Goal: Task Accomplishment & Management: Manage account settings

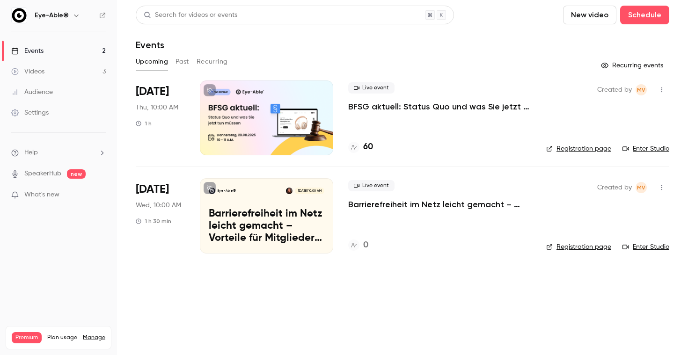
click at [361, 203] on p "Barrierefreiheit im Netz leicht gemacht – Vorteile für Mitglieder von Stifter-h…" at bounding box center [439, 204] width 183 height 11
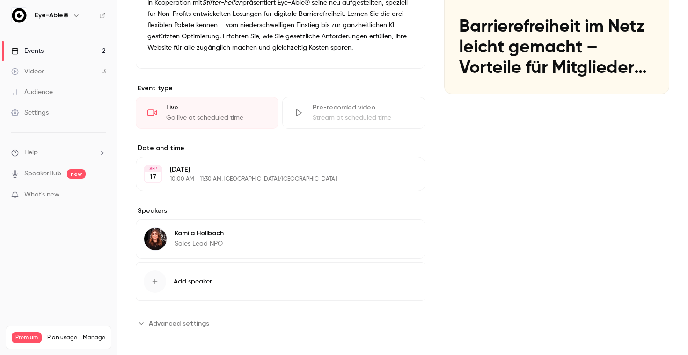
click at [229, 236] on div "[PERSON_NAME] Sales Lead NPO Edit" at bounding box center [281, 238] width 290 height 39
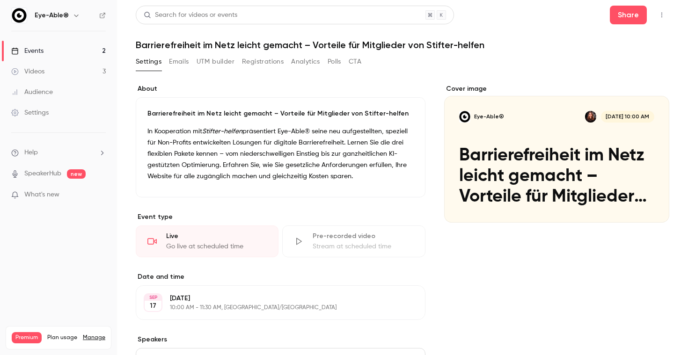
click at [65, 53] on link "Events 2" at bounding box center [58, 51] width 117 height 21
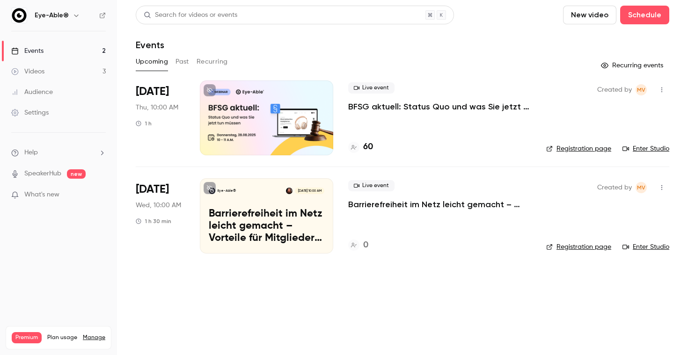
click at [64, 116] on link "Settings" at bounding box center [58, 112] width 117 height 21
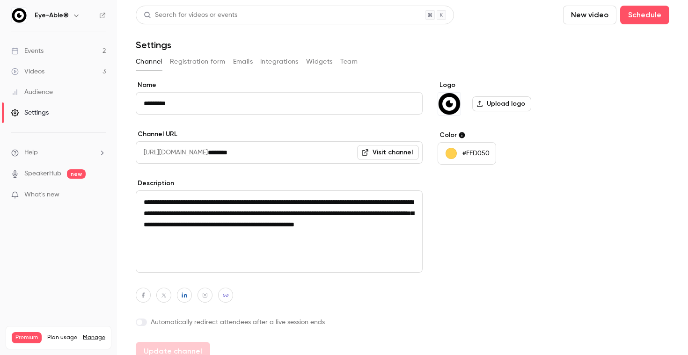
click at [357, 57] on div "Channel Registration form Emails Integrations Widgets Team" at bounding box center [402, 61] width 533 height 15
click at [354, 58] on button "Team" at bounding box center [349, 61] width 18 height 15
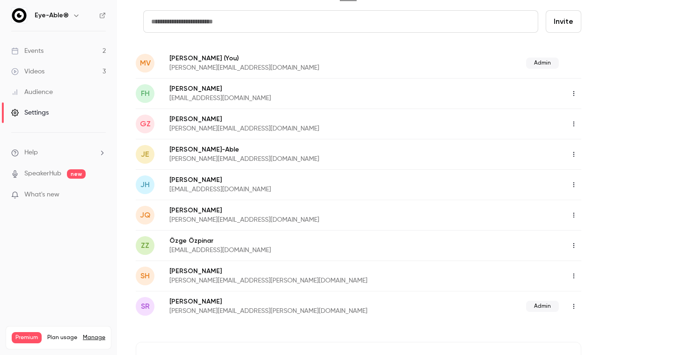
scroll to position [67, 0]
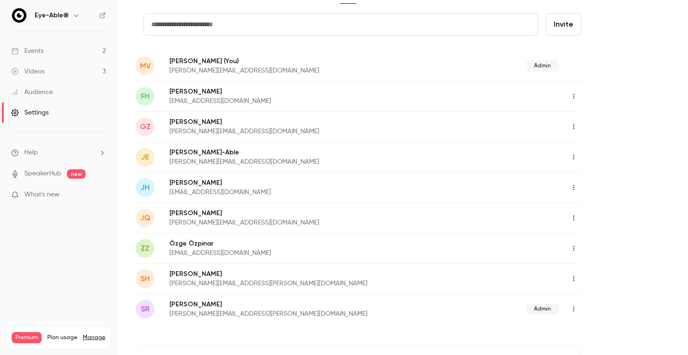
click at [574, 190] on icon "button" at bounding box center [573, 187] width 7 height 7
click at [602, 240] on div "Delete member" at bounding box center [624, 235] width 71 height 9
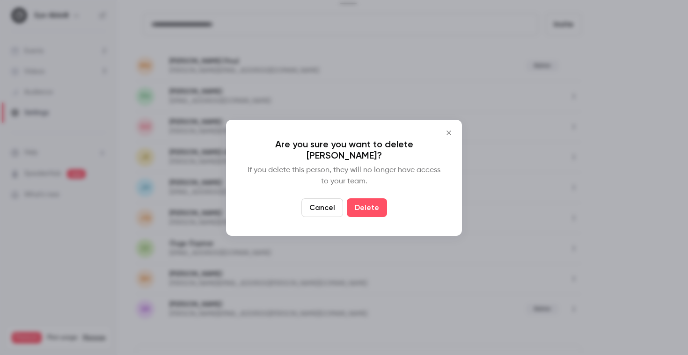
click at [376, 191] on div "Are you sure you want to delete [PERSON_NAME]? If you delete this person, they …" at bounding box center [344, 178] width 236 height 116
click at [376, 198] on button "Delete" at bounding box center [367, 207] width 40 height 19
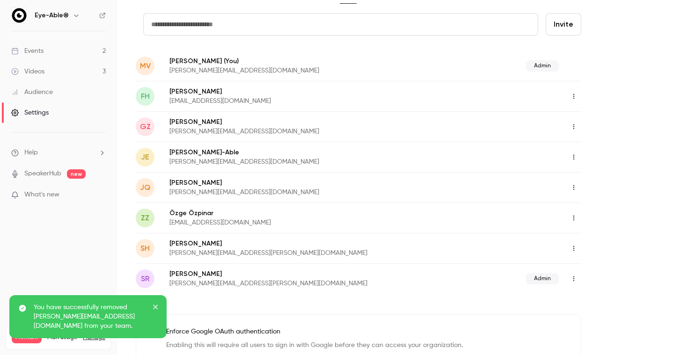
click at [574, 157] on icon "button" at bounding box center [573, 157] width 7 height 7
click at [592, 203] on div "Delete member" at bounding box center [624, 205] width 71 height 9
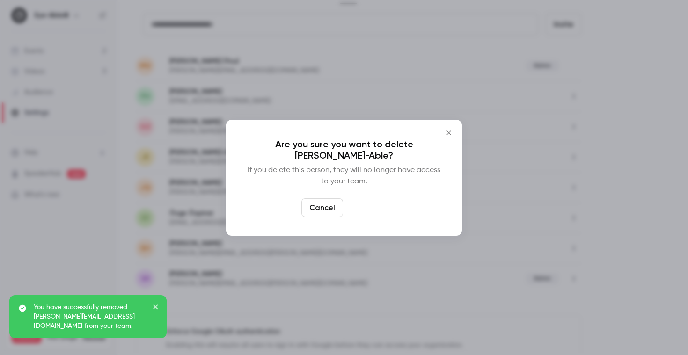
click at [373, 213] on button "Delete" at bounding box center [367, 207] width 40 height 19
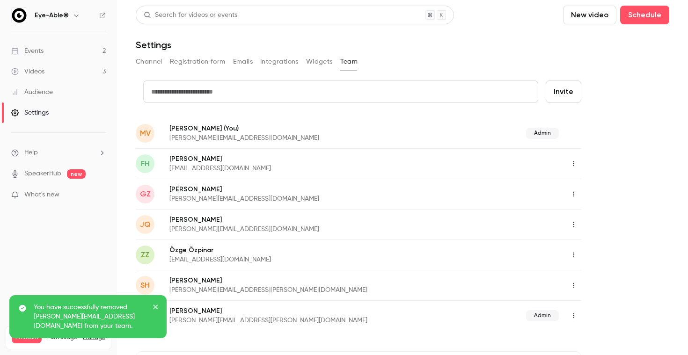
scroll to position [0, 0]
click at [317, 94] on input "text" at bounding box center [340, 91] width 395 height 22
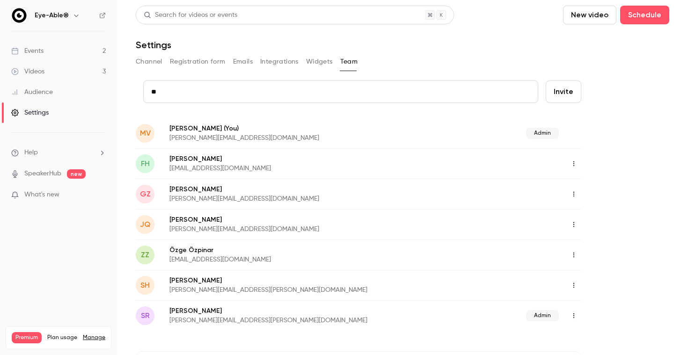
type input "*"
click at [55, 56] on link "Events 2" at bounding box center [58, 51] width 117 height 21
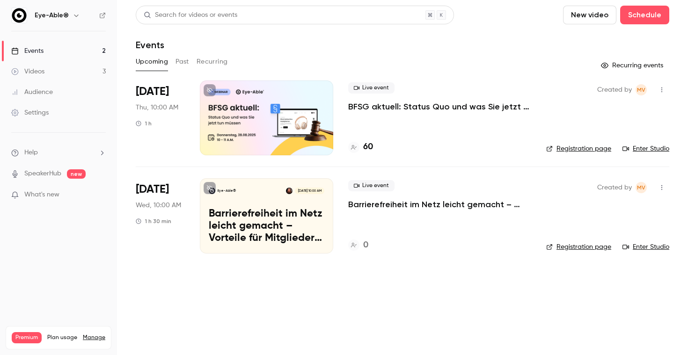
click at [364, 210] on p "Barrierefreiheit im Netz leicht gemacht – Vorteile für Mitglieder von Stifter-h…" at bounding box center [439, 204] width 183 height 11
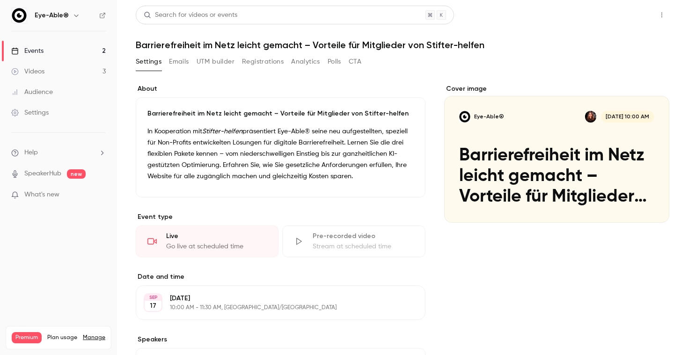
click at [633, 9] on button "Share" at bounding box center [627, 15] width 37 height 19
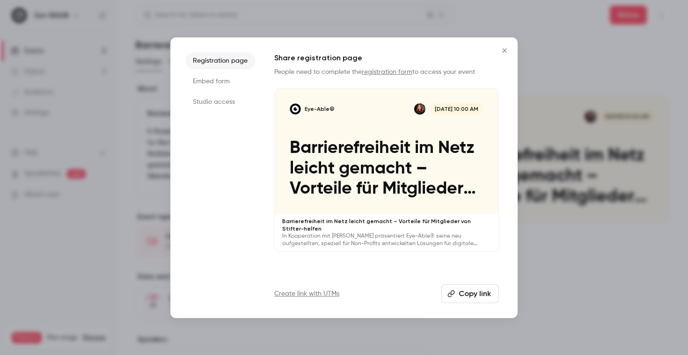
click at [227, 100] on li "Studio access" at bounding box center [220, 102] width 70 height 17
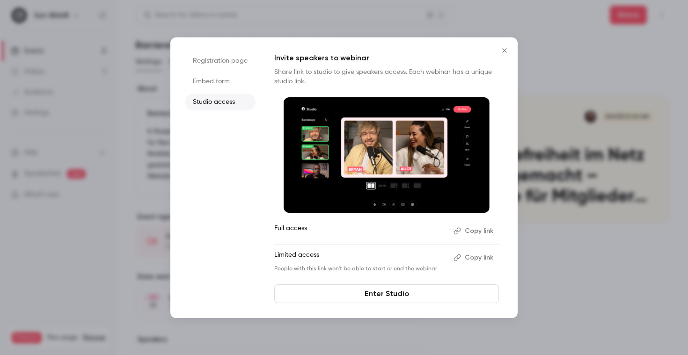
click at [479, 233] on button "Copy link" at bounding box center [474, 231] width 49 height 15
click at [504, 48] on icon "Close" at bounding box center [504, 50] width 11 height 7
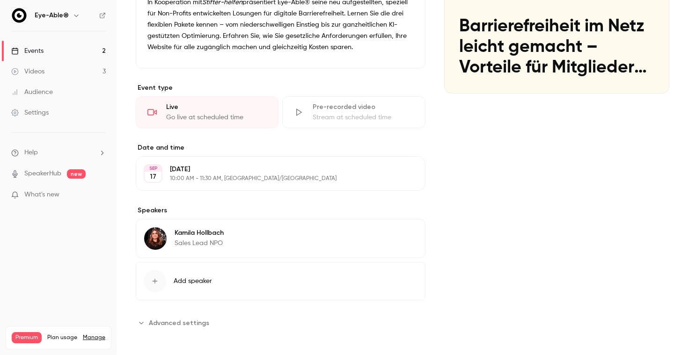
scroll to position [129, 0]
click at [537, 61] on div "Cover image" at bounding box center [556, 25] width 225 height 138
click at [0, 0] on input "Eye-Able® [DATE] 10:00 AM Barrierefreiheit im Netz [PERSON_NAME] gemacht – Vort…" at bounding box center [0, 0] width 0 height 0
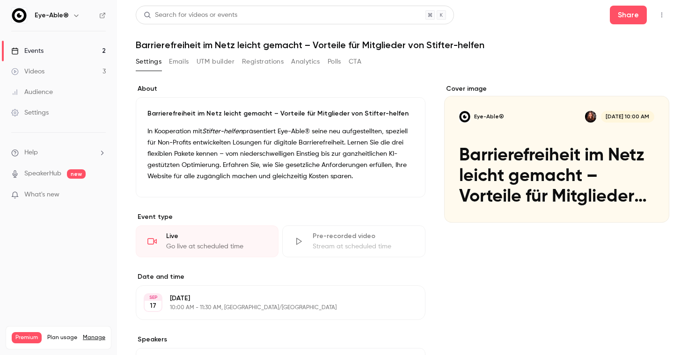
scroll to position [0, 0]
click at [265, 63] on button "Registrations" at bounding box center [263, 61] width 42 height 15
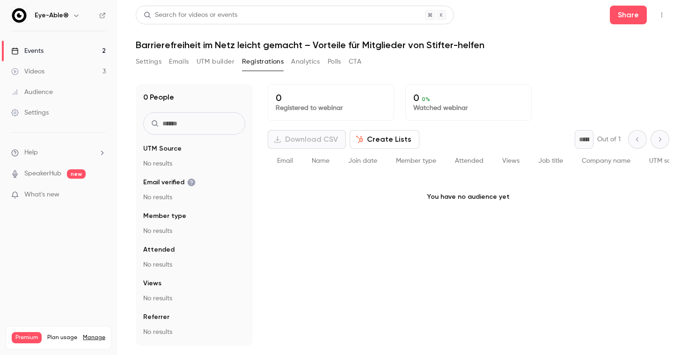
click at [222, 63] on button "UTM builder" at bounding box center [215, 61] width 38 height 15
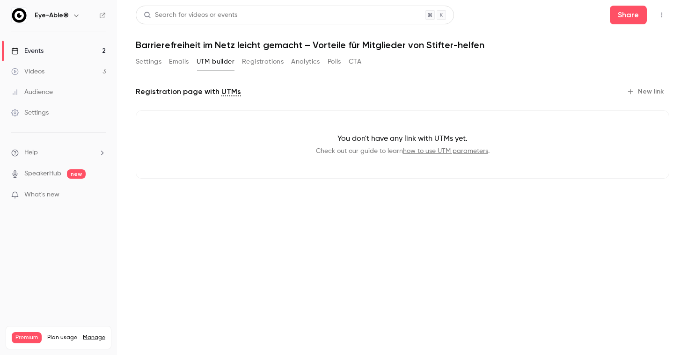
click at [177, 63] on button "Emails" at bounding box center [179, 61] width 20 height 15
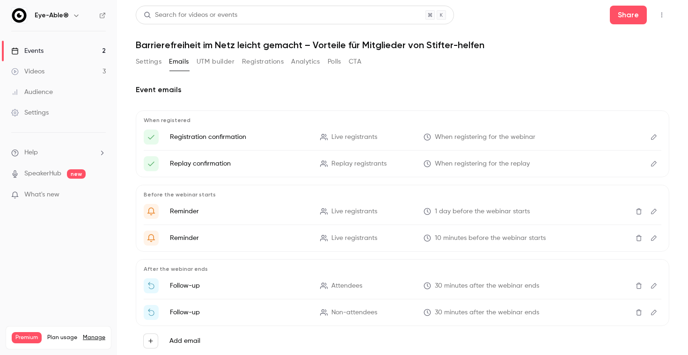
click at [145, 60] on button "Settings" at bounding box center [149, 61] width 26 height 15
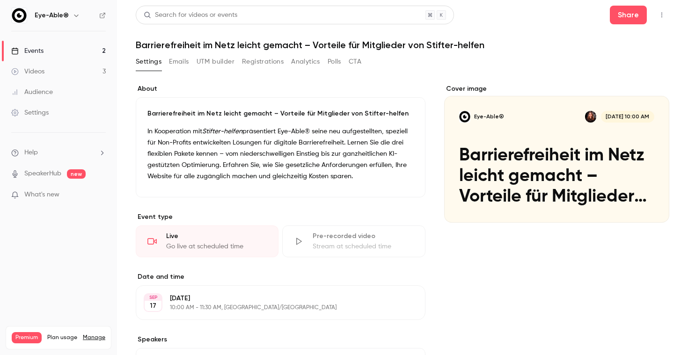
click at [174, 59] on button "Emails" at bounding box center [179, 61] width 20 height 15
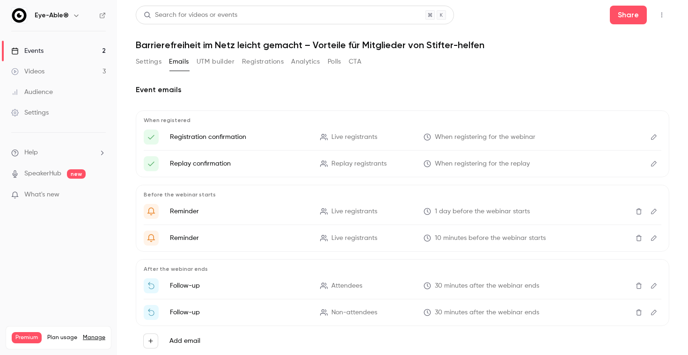
click at [140, 61] on button "Settings" at bounding box center [149, 61] width 26 height 15
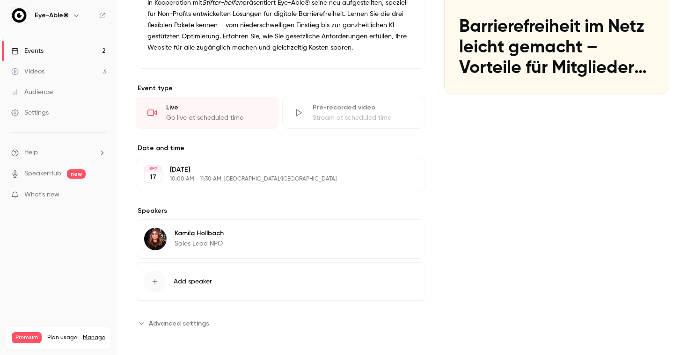
scroll to position [39, 0]
